Goal: Communication & Community: Answer question/provide support

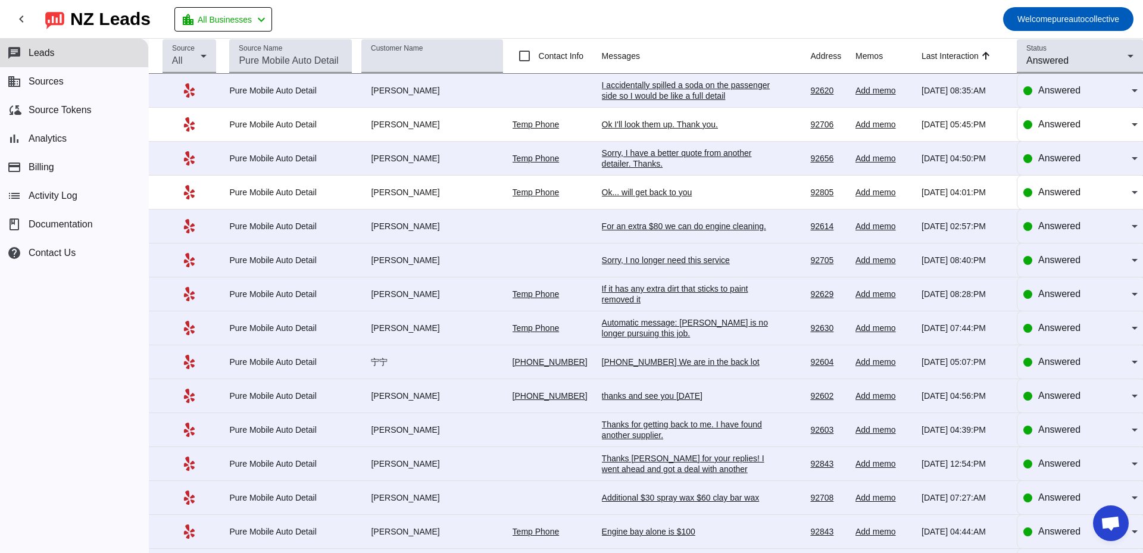
click at [699, 94] on div "I accidentally spilled a soda on the passenger side so I would be like a full d…" at bounding box center [691, 90] width 179 height 21
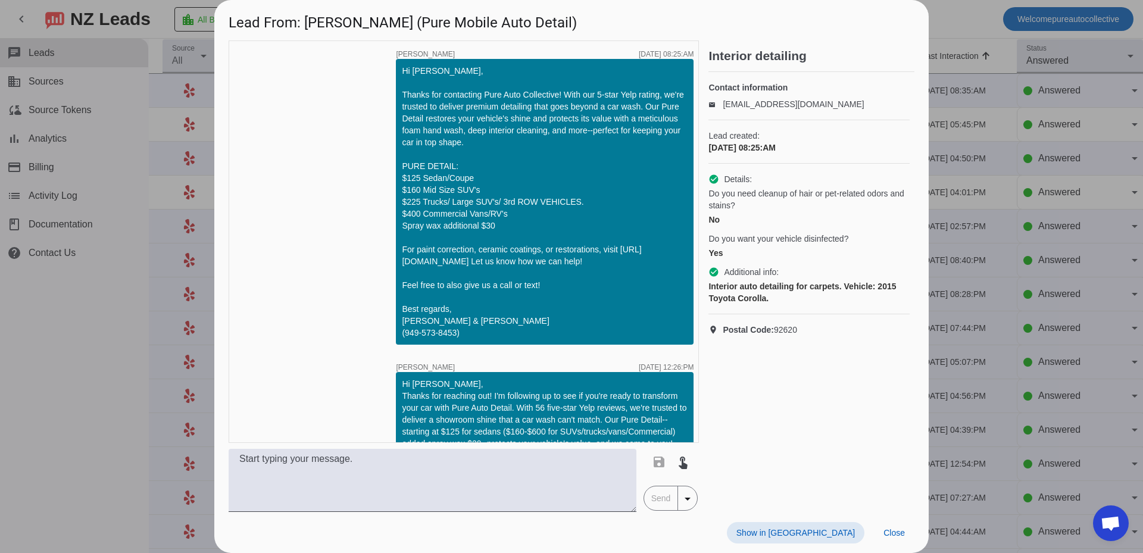
scroll to position [256, 0]
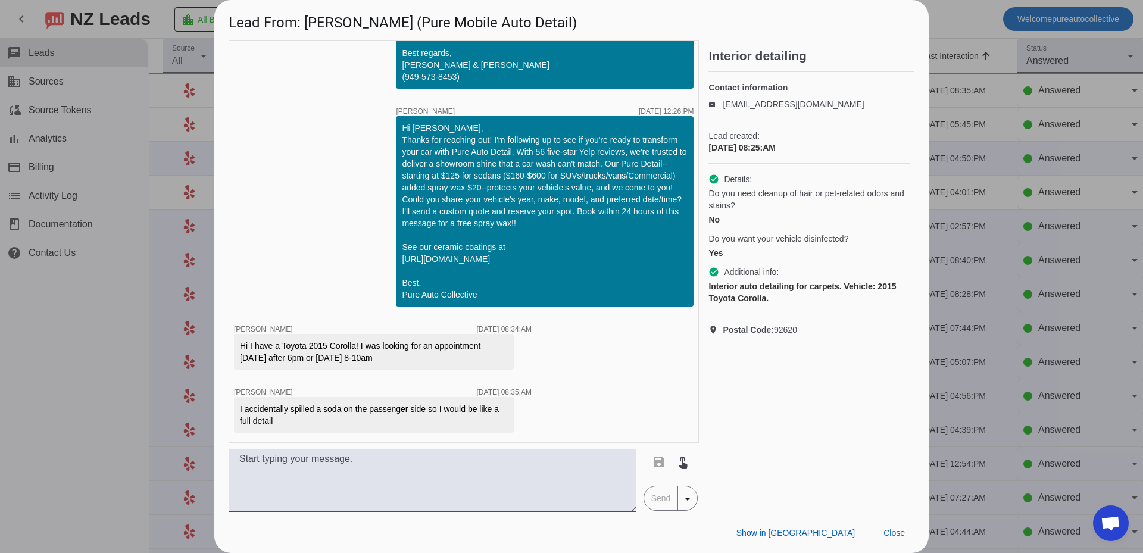
click at [368, 467] on textarea at bounding box center [433, 480] width 408 height 63
type textarea "W"
type textarea "T"
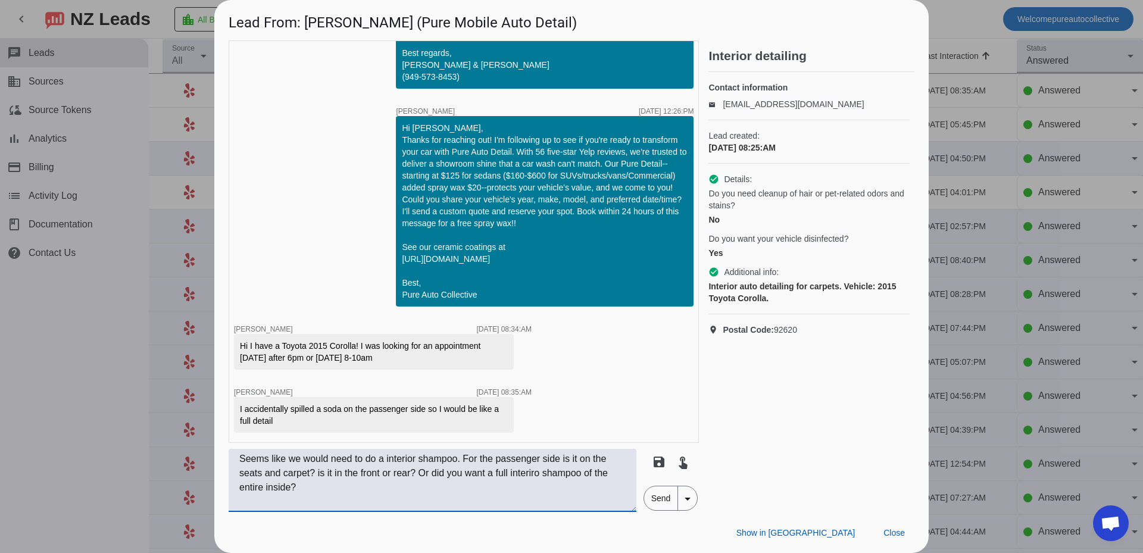
type textarea "Seems like we would need to do a interior shampoo. For the passenger side is it…"
click at [665, 490] on span "Send" at bounding box center [661, 498] width 34 height 24
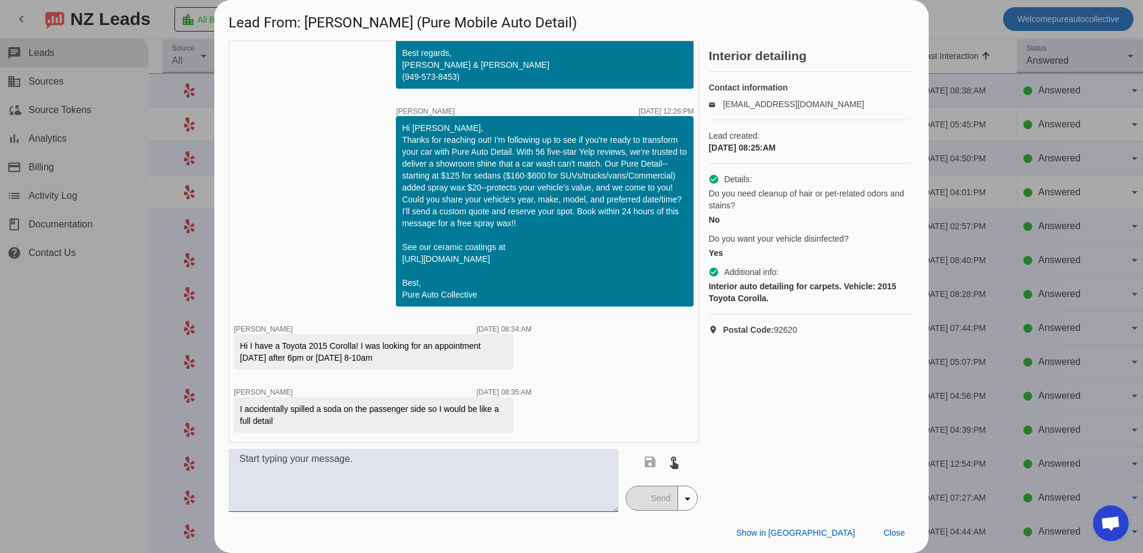
scroll to position [331, 0]
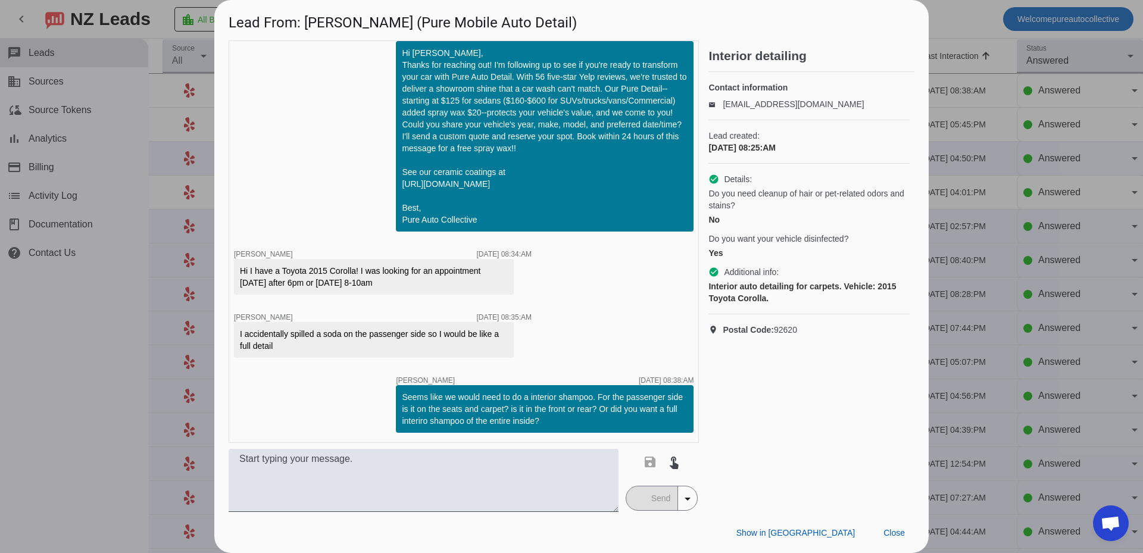
click at [965, 231] on div at bounding box center [571, 276] width 1143 height 553
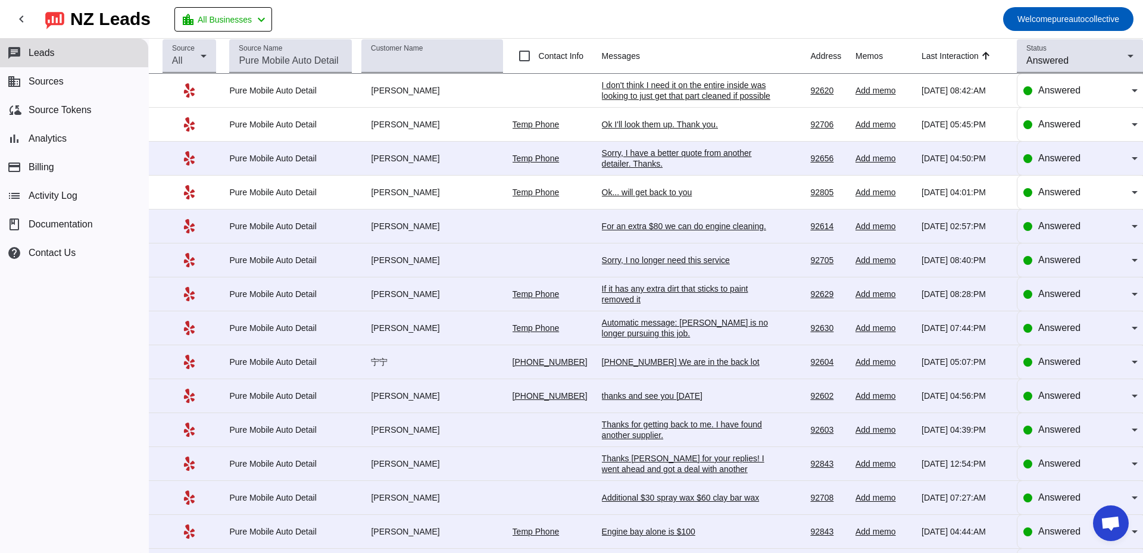
click at [682, 101] on td "I don't think I need it on the entire inside was looking to just get that part …" at bounding box center [706, 91] width 209 height 34
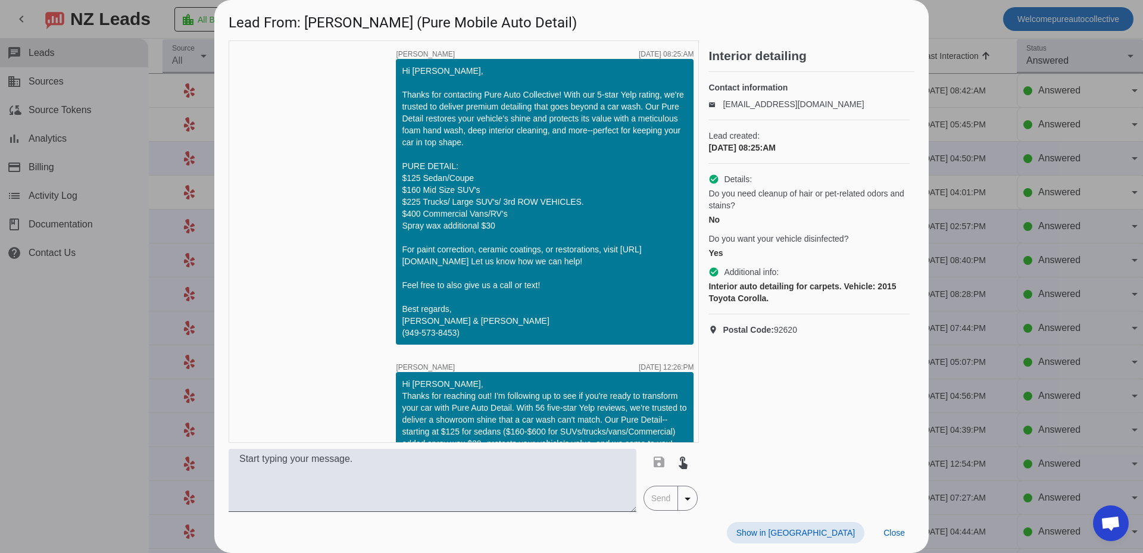
scroll to position [445, 0]
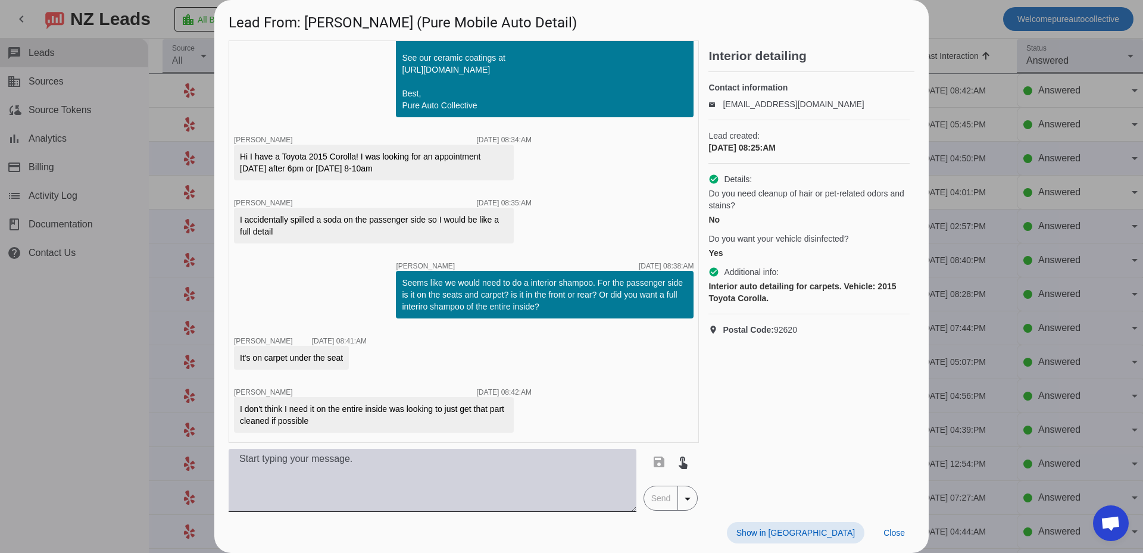
click at [359, 481] on textarea at bounding box center [433, 480] width 408 height 63
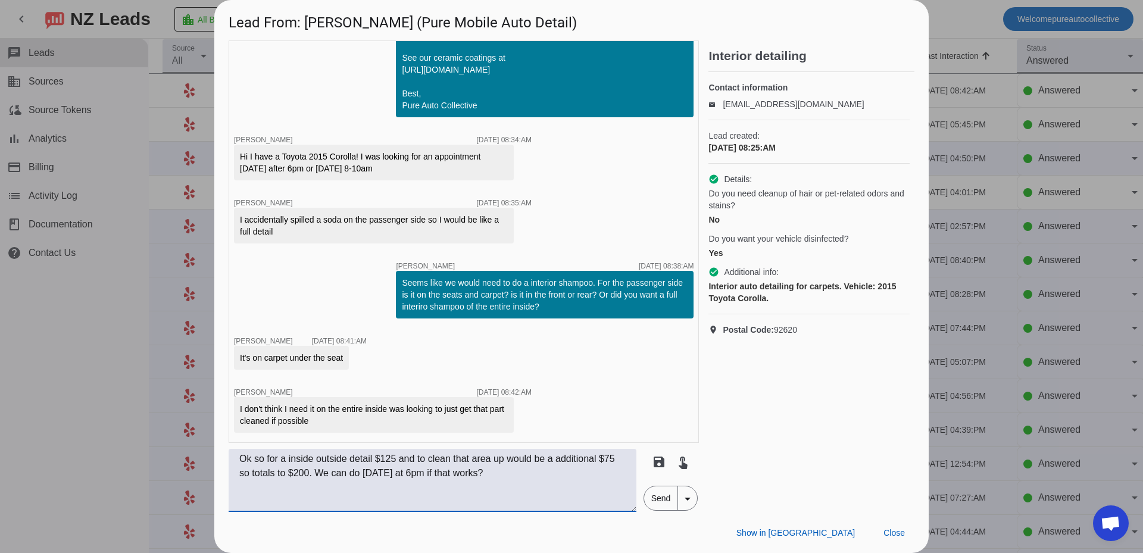
type textarea "Ok so for a inside outside detail $125 and to clean that area up would be a add…"
click at [663, 500] on span "Send" at bounding box center [661, 498] width 34 height 24
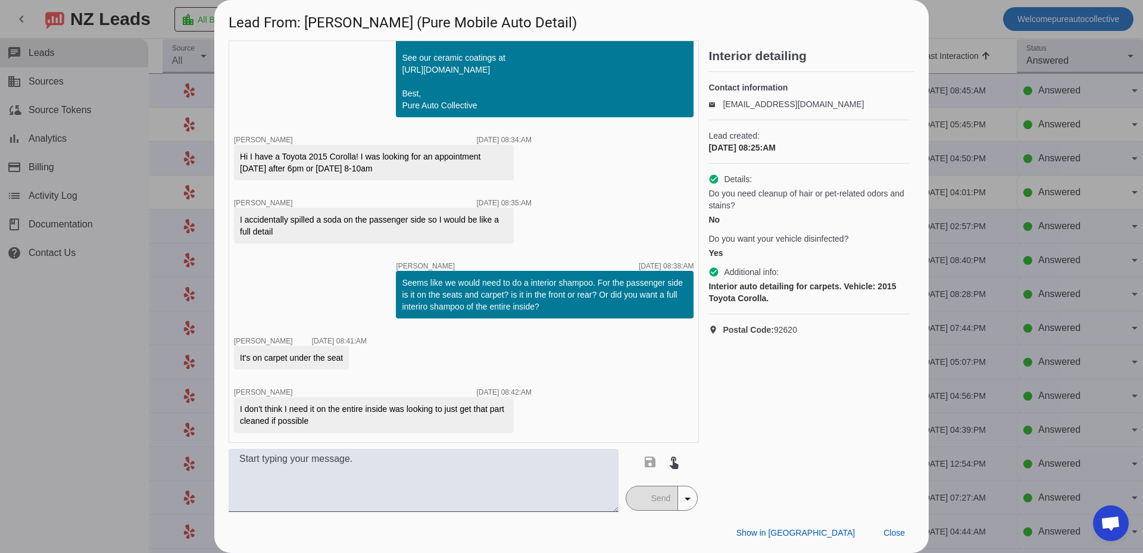
scroll to position [508, 0]
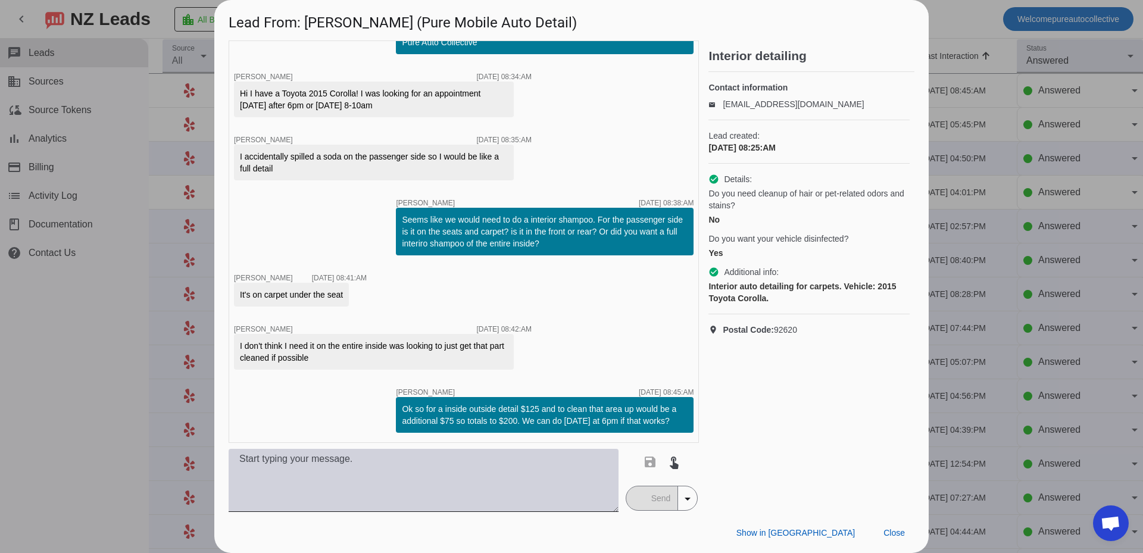
click at [377, 456] on textarea at bounding box center [424, 480] width 390 height 63
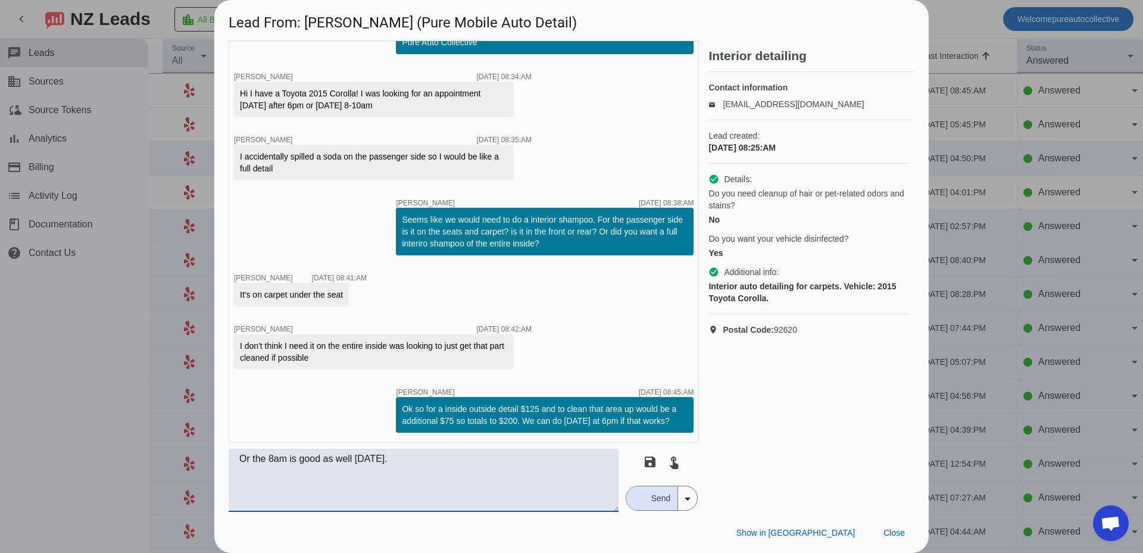
type textarea "Or the 8am is good as well [DATE]."
click at [656, 500] on span "Send" at bounding box center [661, 498] width 34 height 24
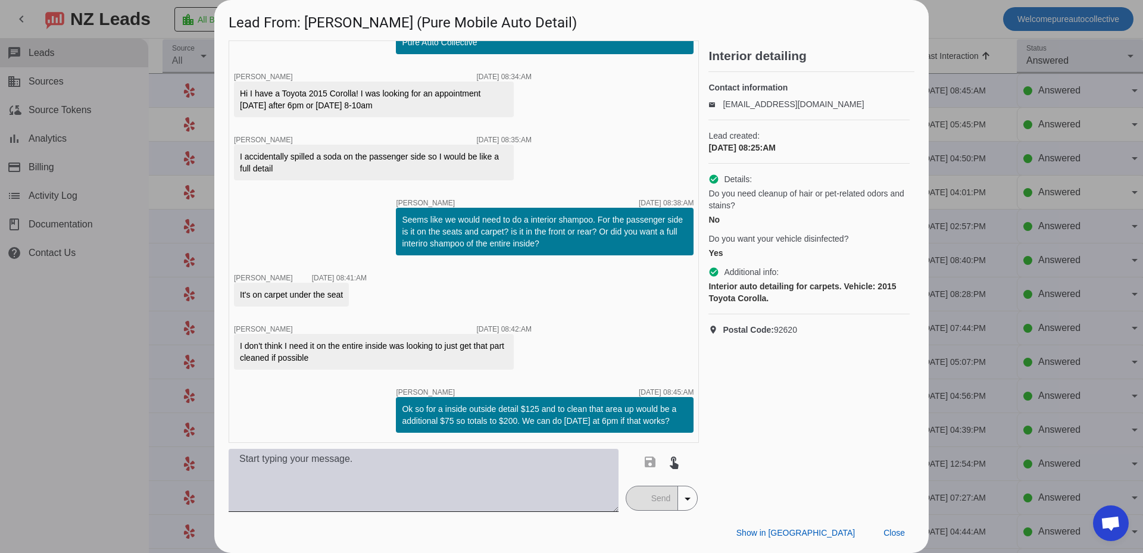
scroll to position [559, 0]
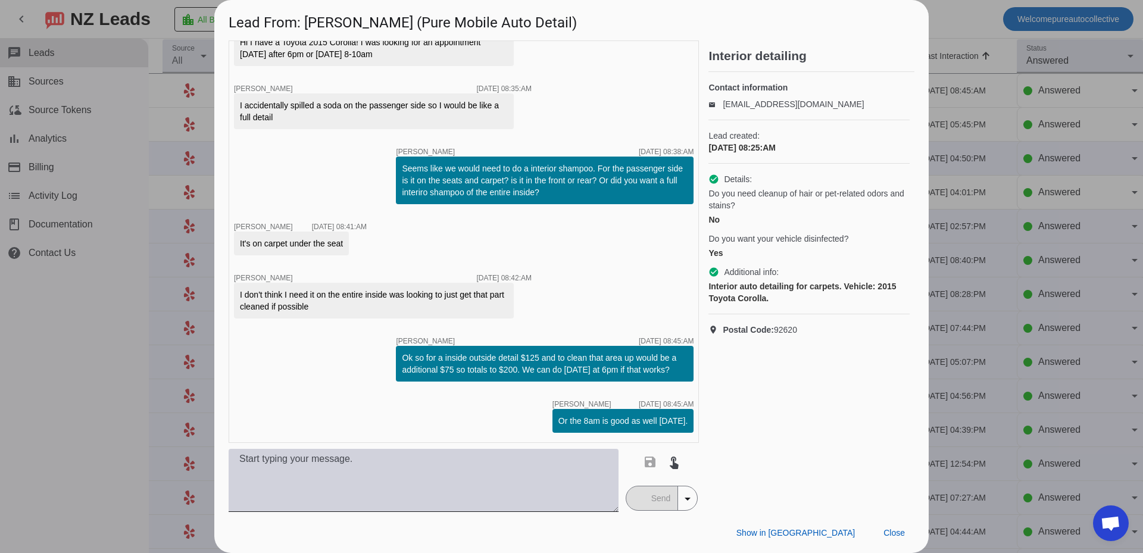
click at [486, 477] on textarea at bounding box center [424, 480] width 390 height 63
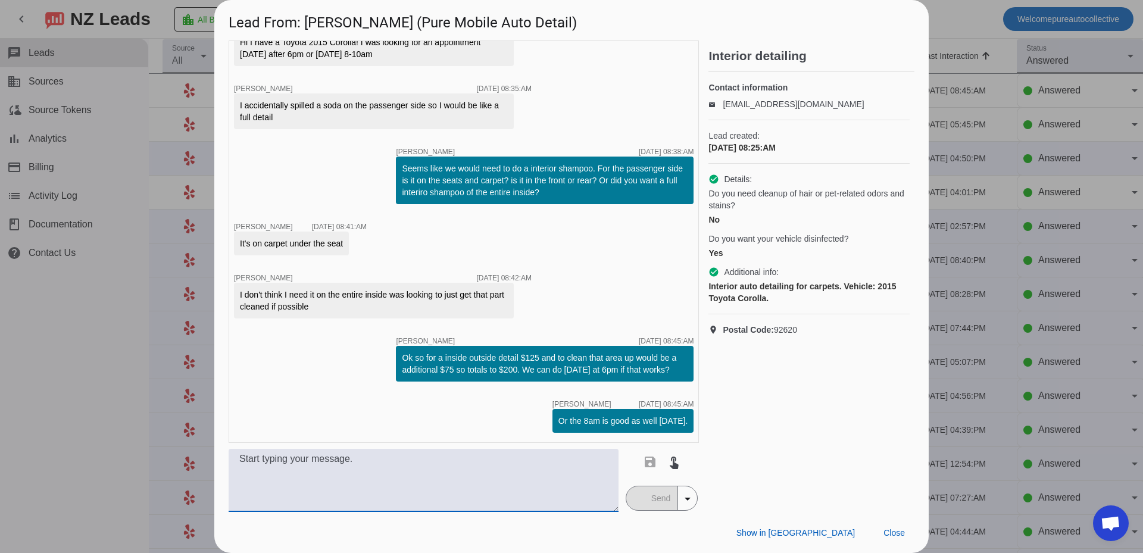
click at [170, 186] on div at bounding box center [571, 276] width 1143 height 553
